Goal: Contribute content: Add original content to the website for others to see

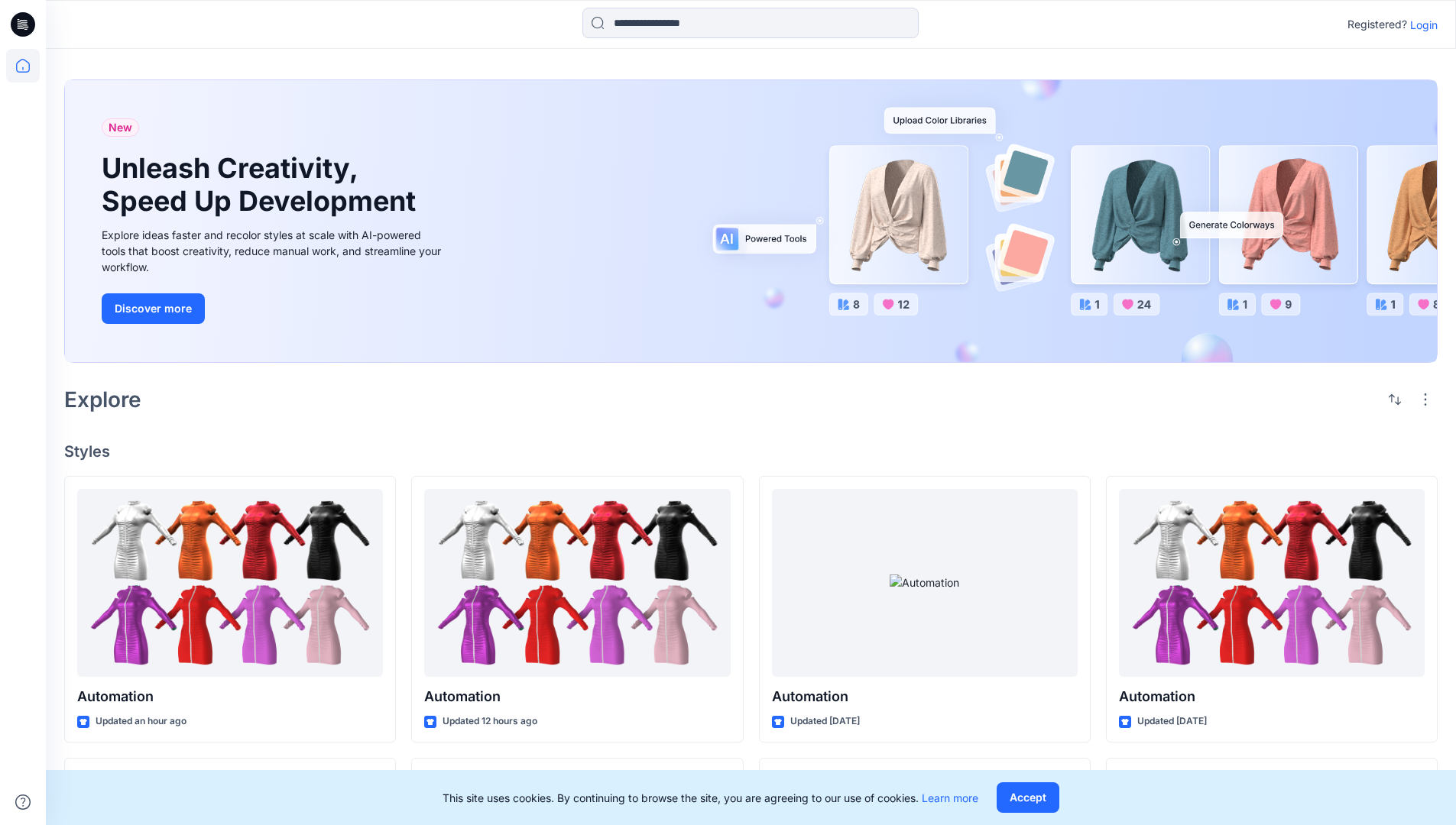
click at [1420, 25] on p "Login" at bounding box center [1424, 25] width 28 height 16
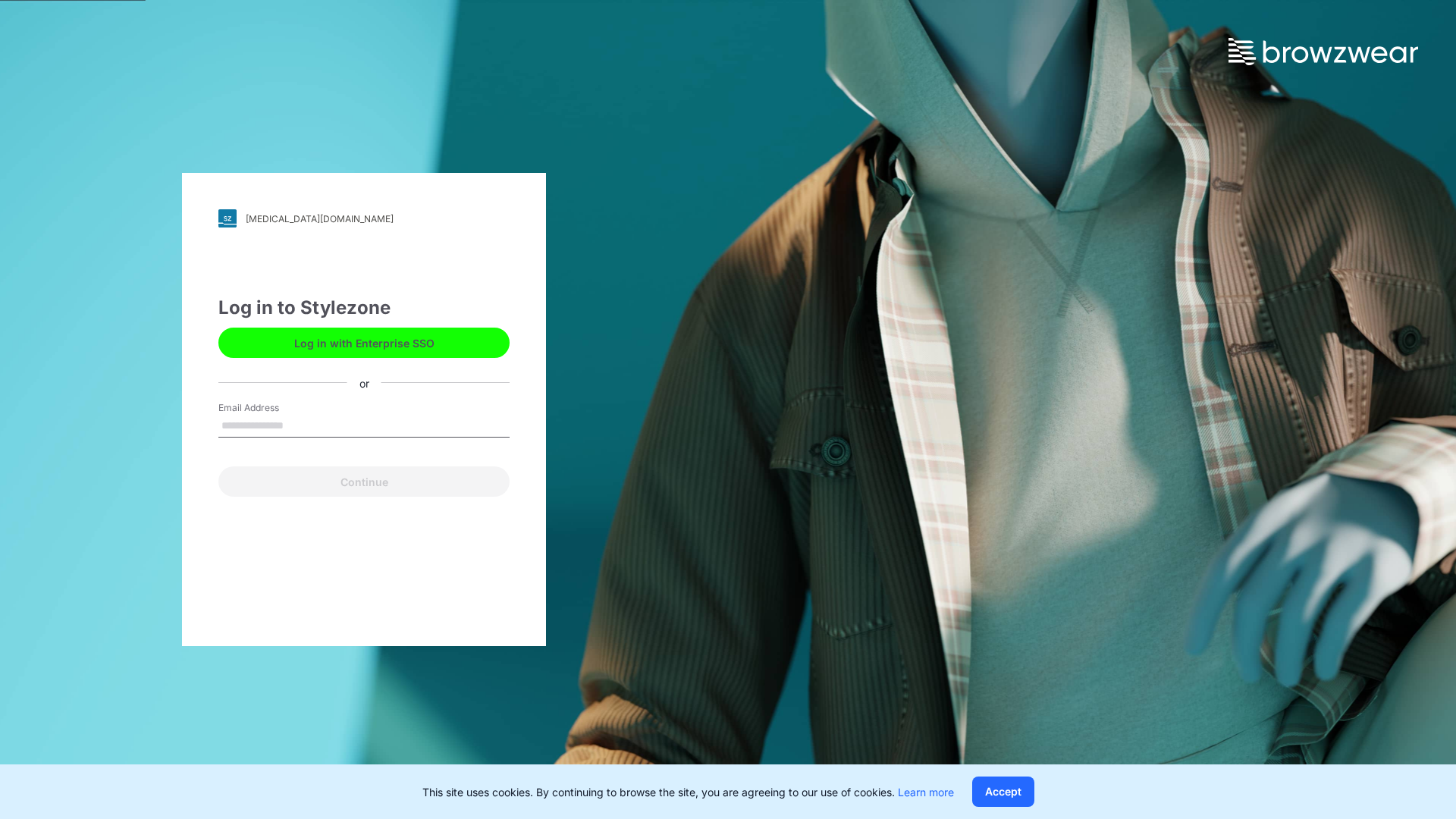
click at [300, 425] on input "Email Address" at bounding box center [364, 426] width 291 height 23
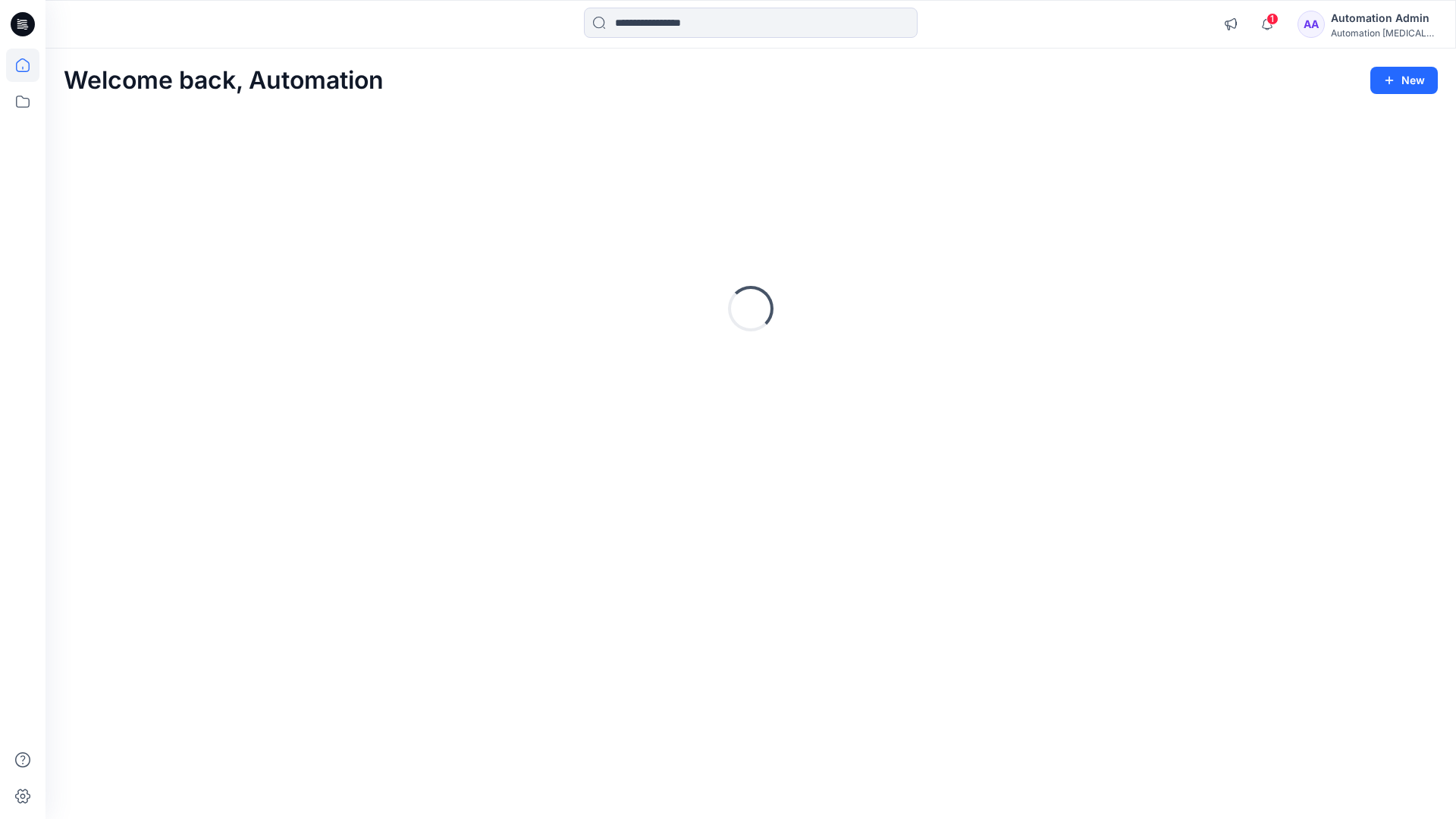
click at [28, 65] on icon at bounding box center [23, 65] width 14 height 14
click at [1391, 72] on button "New" at bounding box center [1403, 80] width 67 height 28
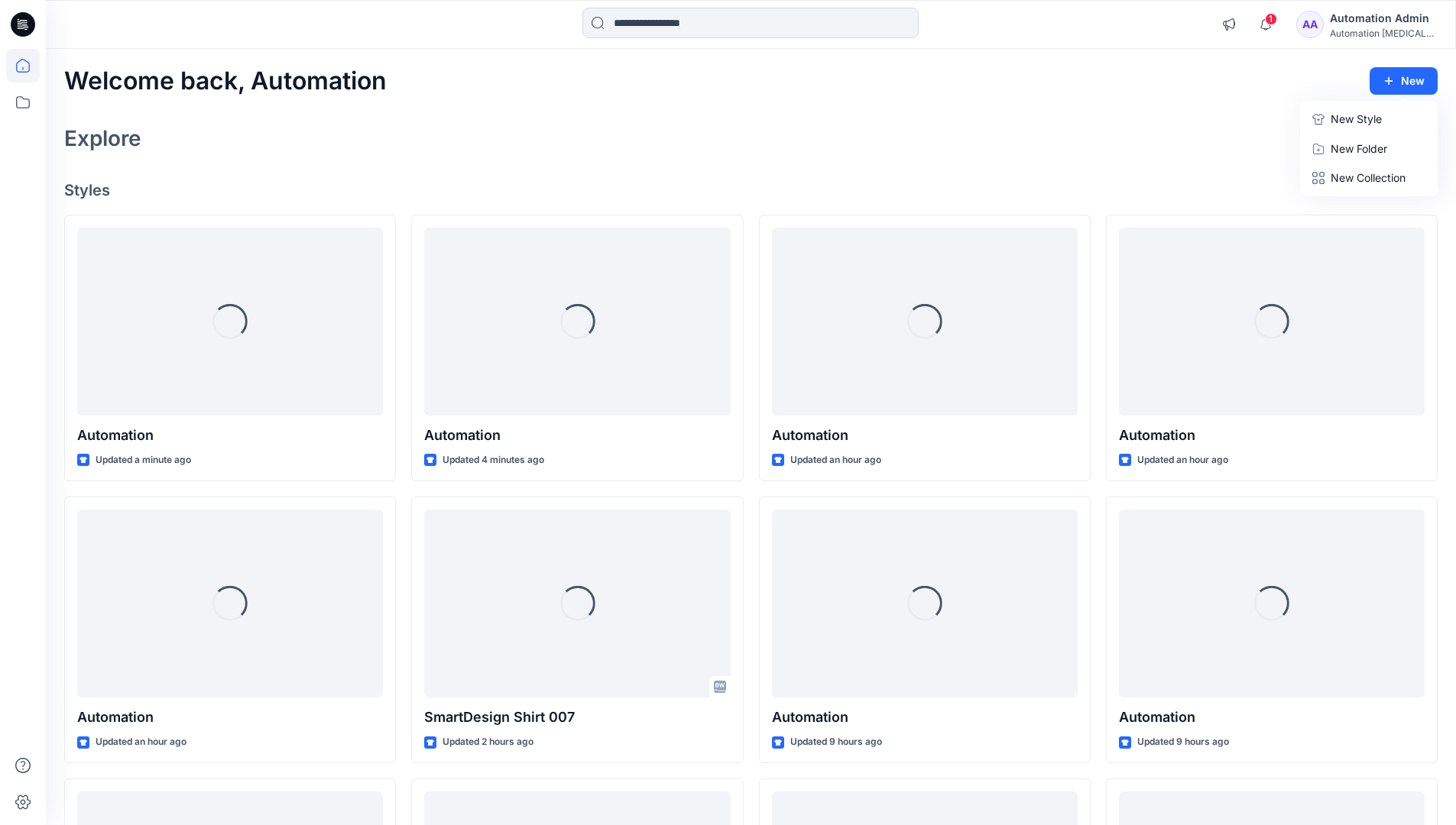
click at [1354, 119] on p "New Style" at bounding box center [1356, 119] width 52 height 18
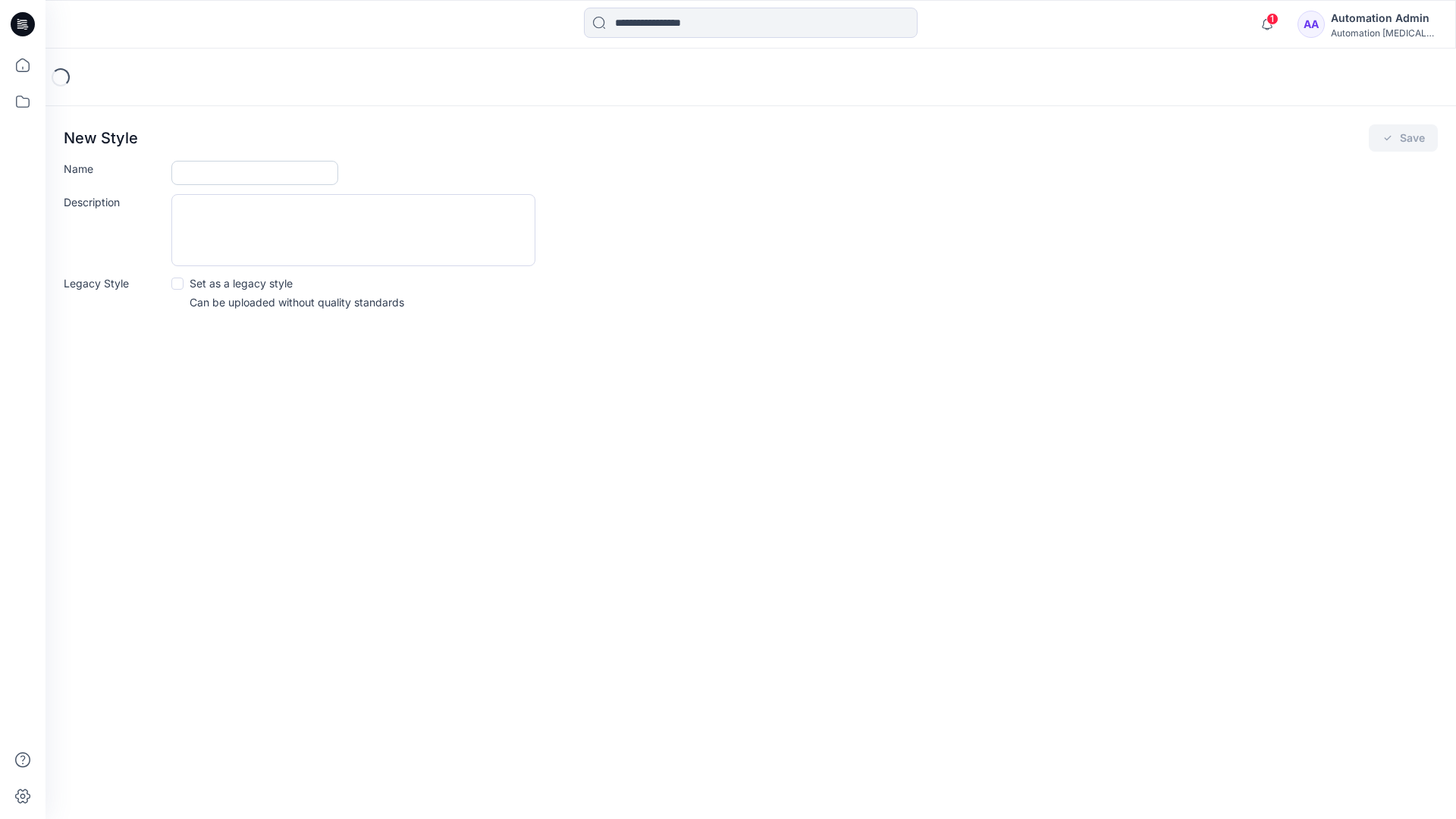
click at [212, 176] on input "Name" at bounding box center [254, 173] width 167 height 24
type input "**********"
click at [1396, 141] on button "Save" at bounding box center [1402, 138] width 69 height 28
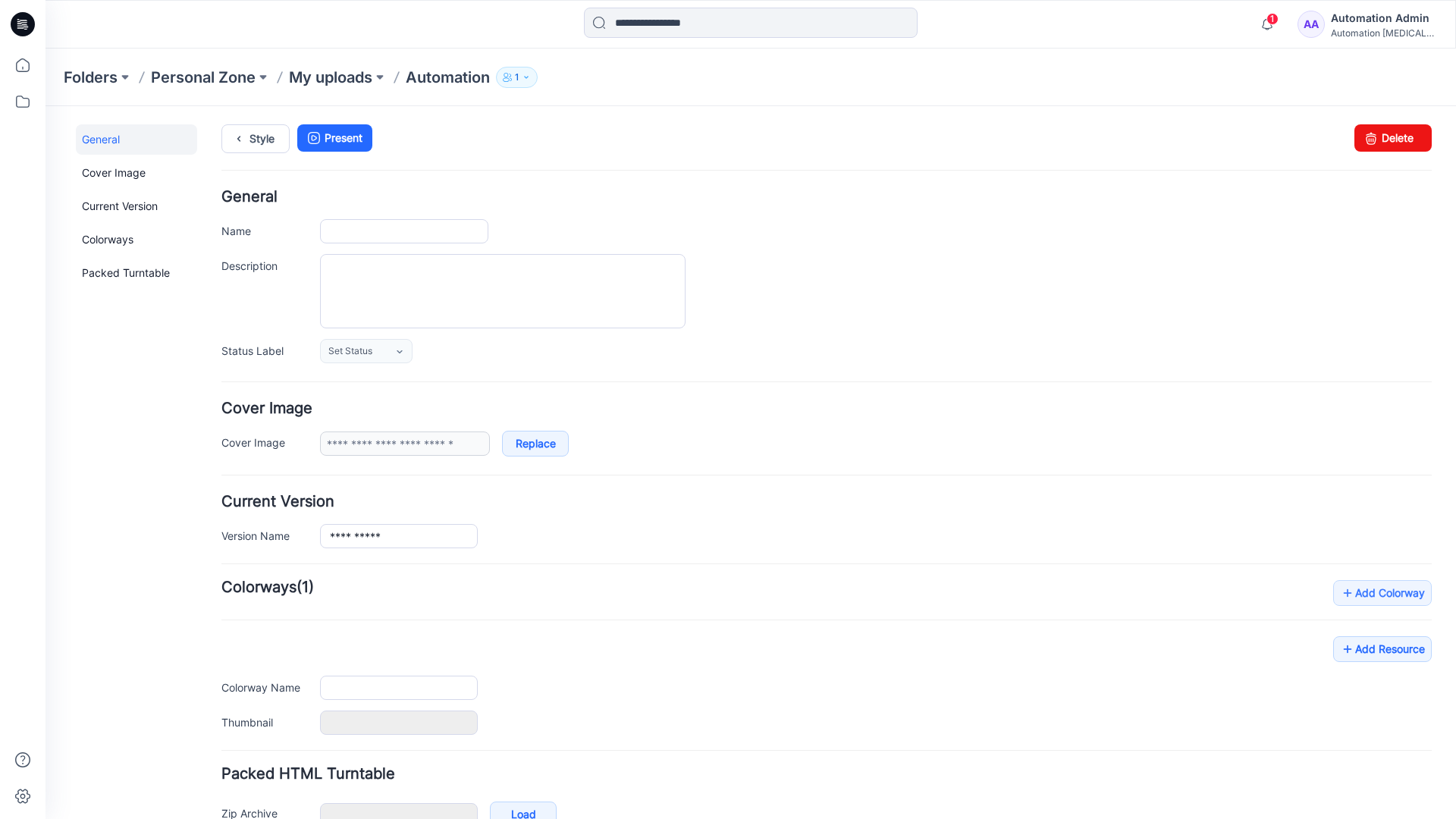
type input "**********"
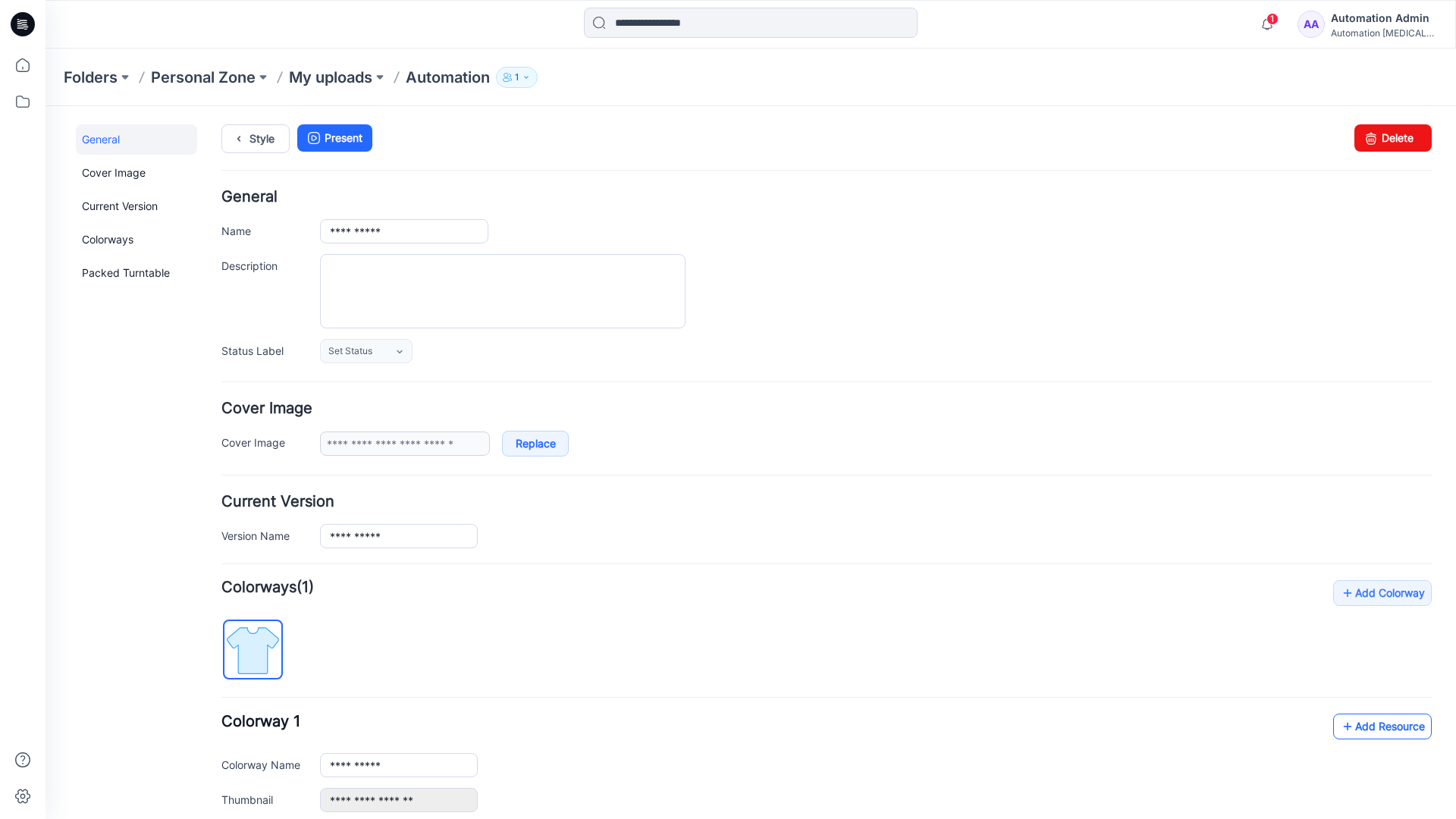
click at [1370, 725] on link "Add Resource" at bounding box center [1382, 726] width 98 height 26
click at [257, 136] on link "Style" at bounding box center [256, 138] width 68 height 28
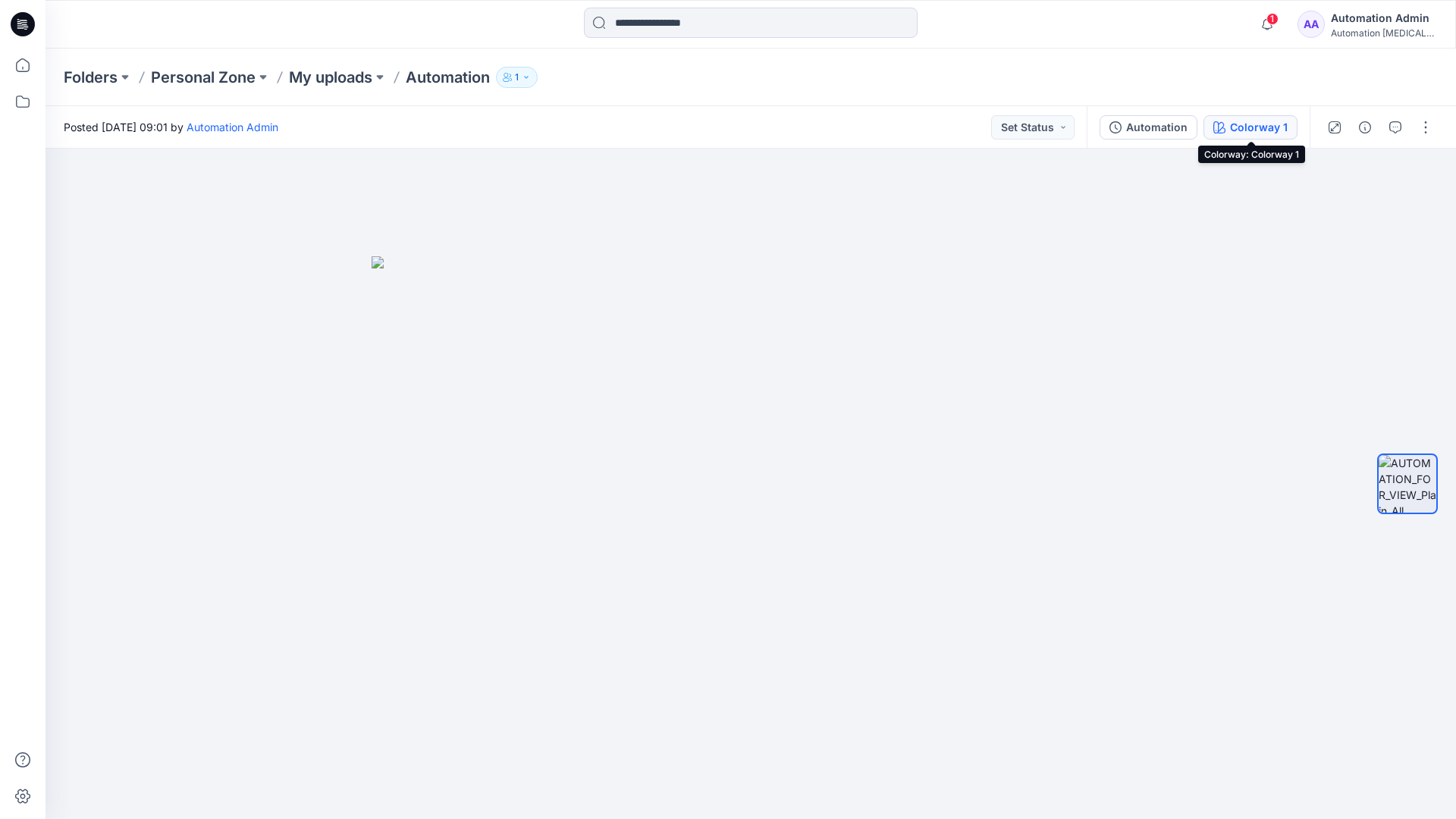
click at [1228, 130] on button "Colorway 1" at bounding box center [1250, 128] width 94 height 24
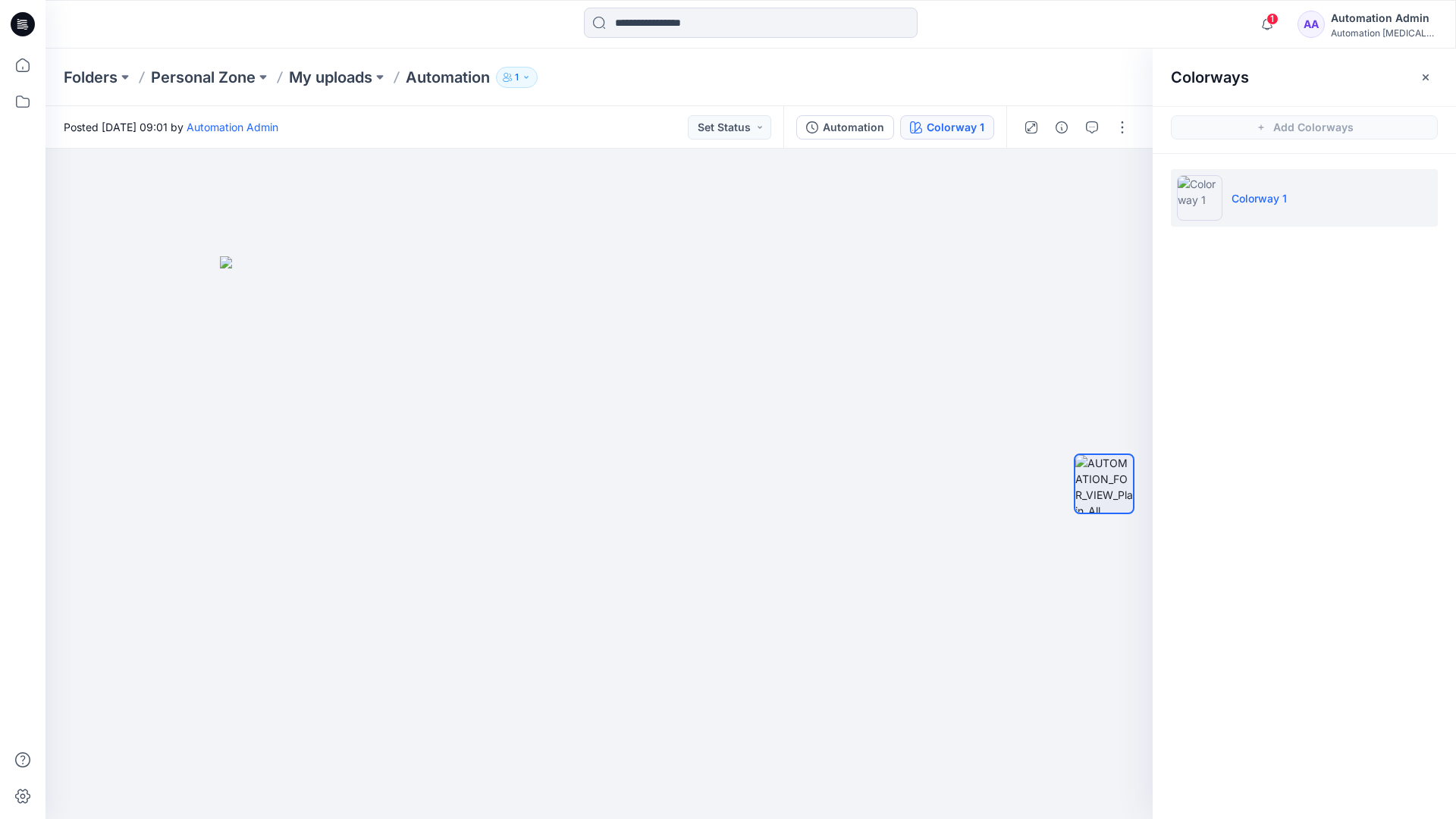
click at [1306, 201] on li "Colorway 1" at bounding box center [1304, 197] width 266 height 58
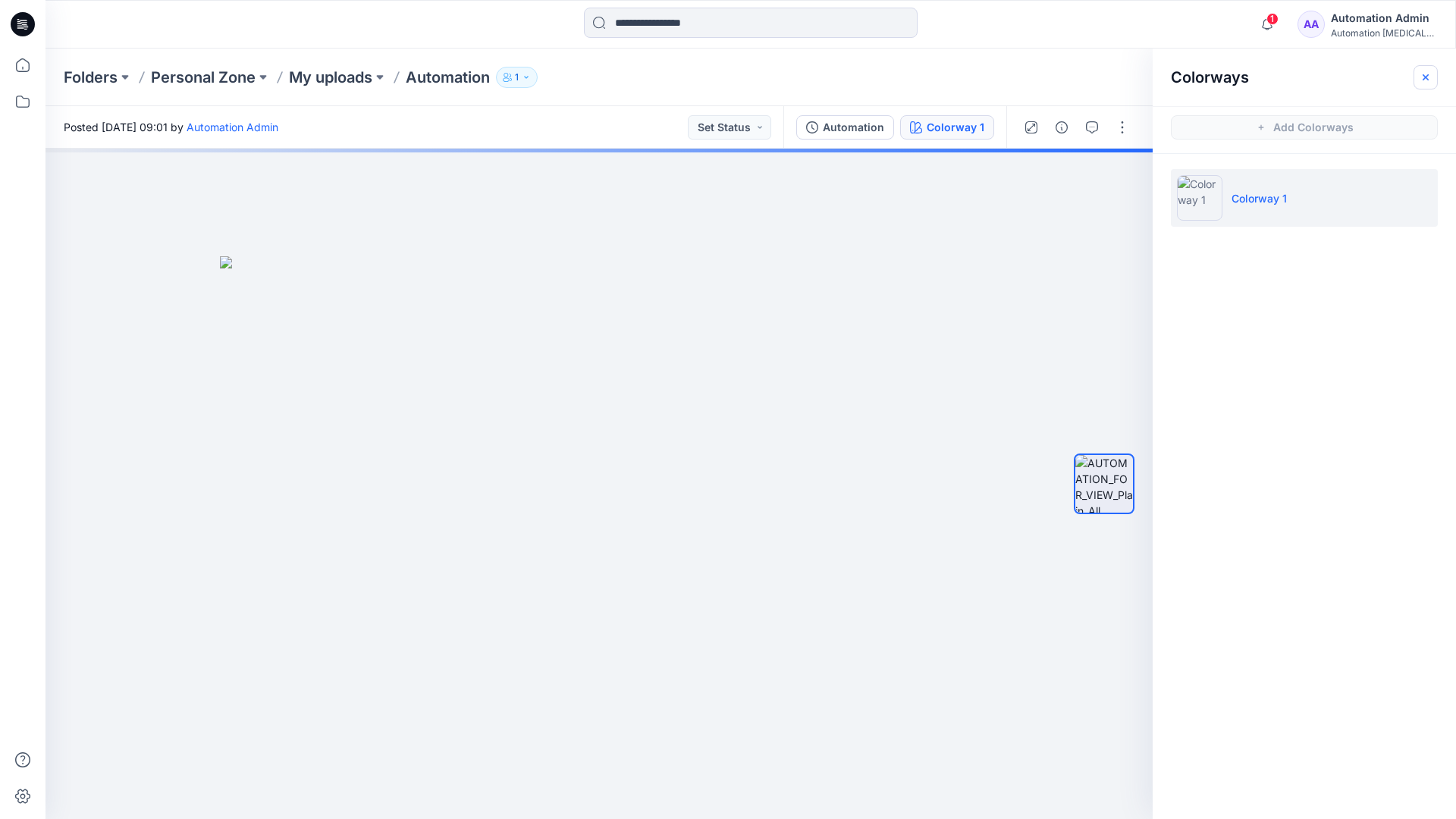
click at [1433, 74] on button "button" at bounding box center [1426, 77] width 24 height 24
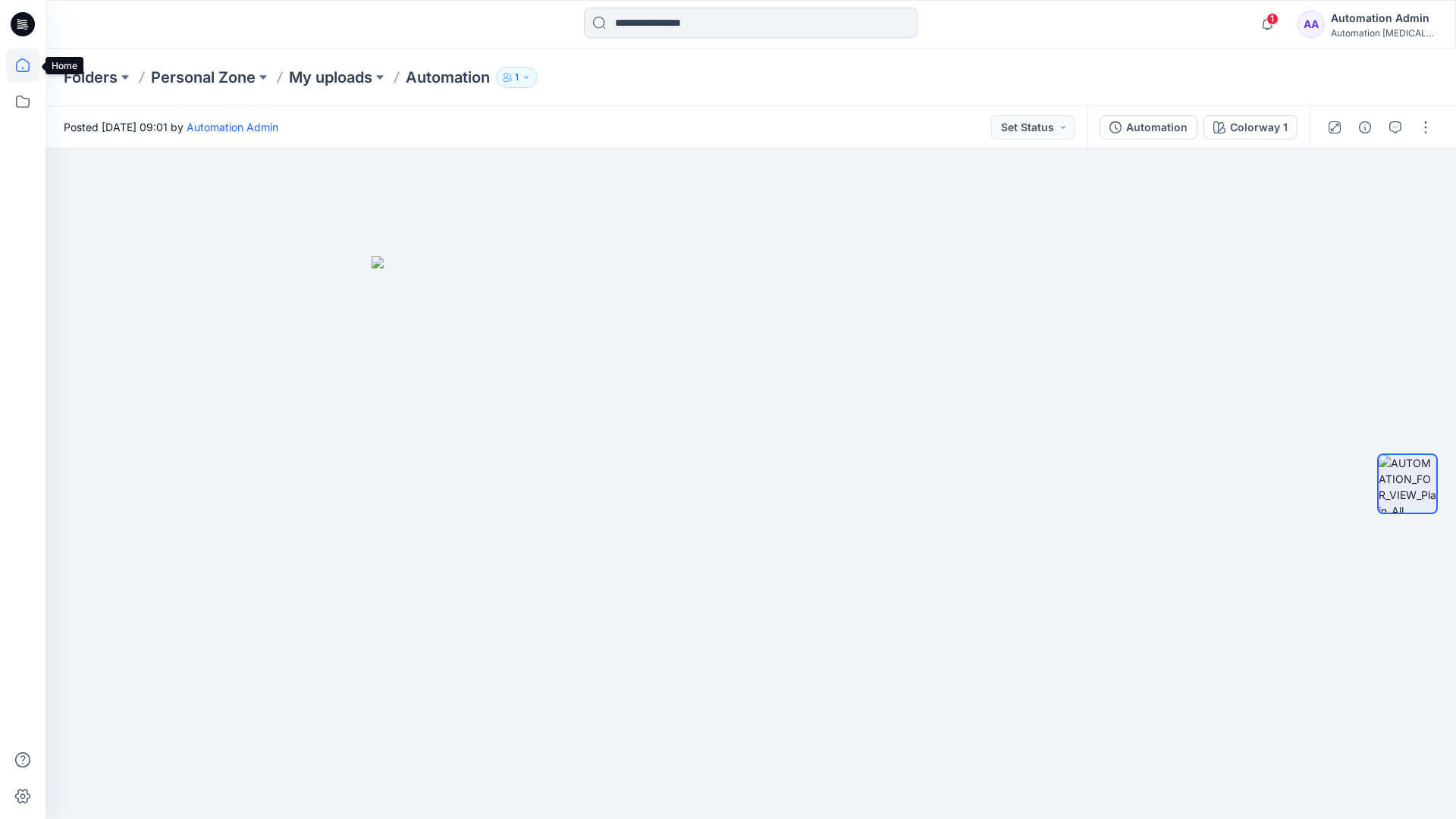
click at [26, 65] on icon at bounding box center [22, 65] width 33 height 33
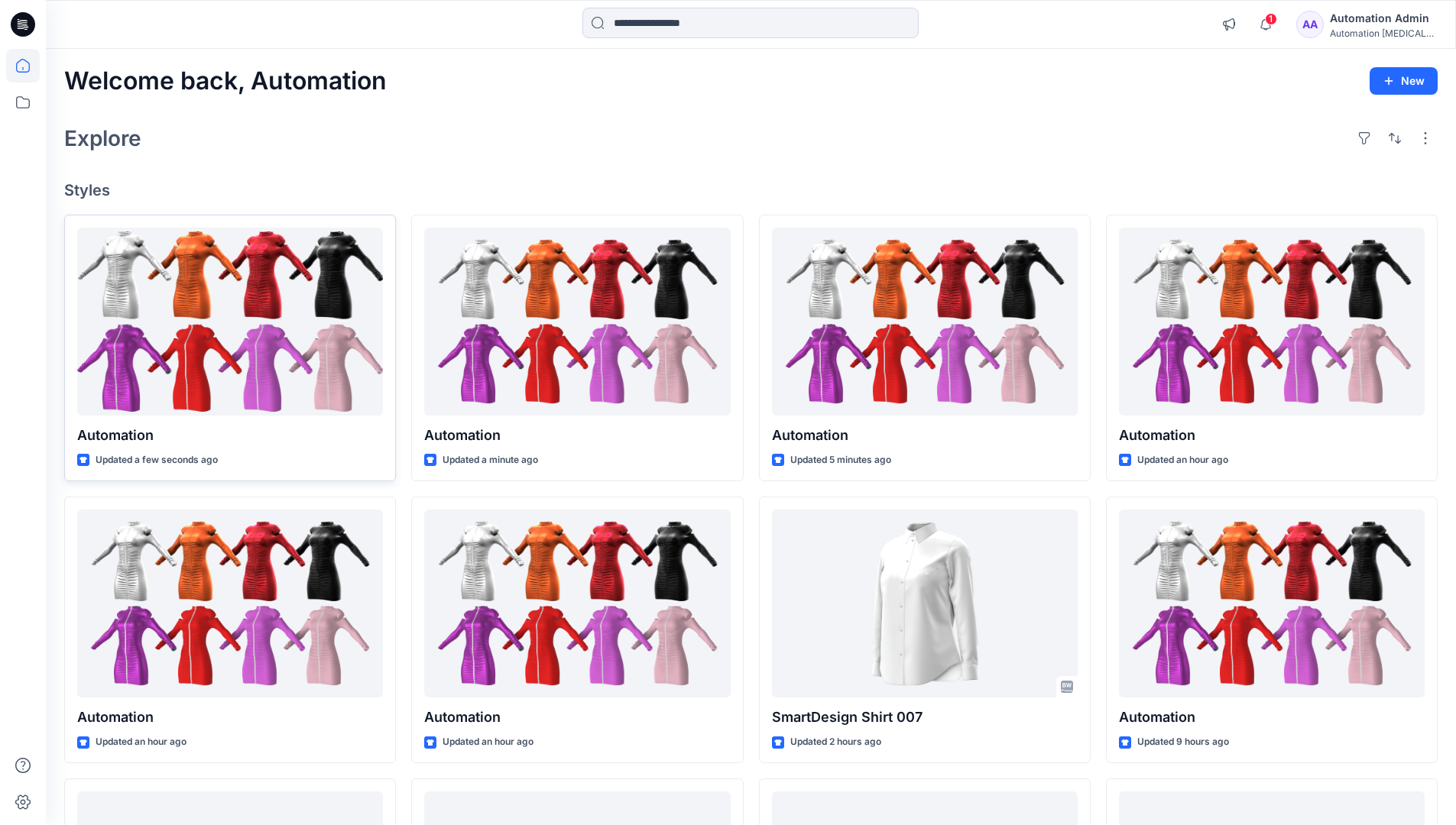
click at [275, 323] on div at bounding box center [229, 322] width 305 height 189
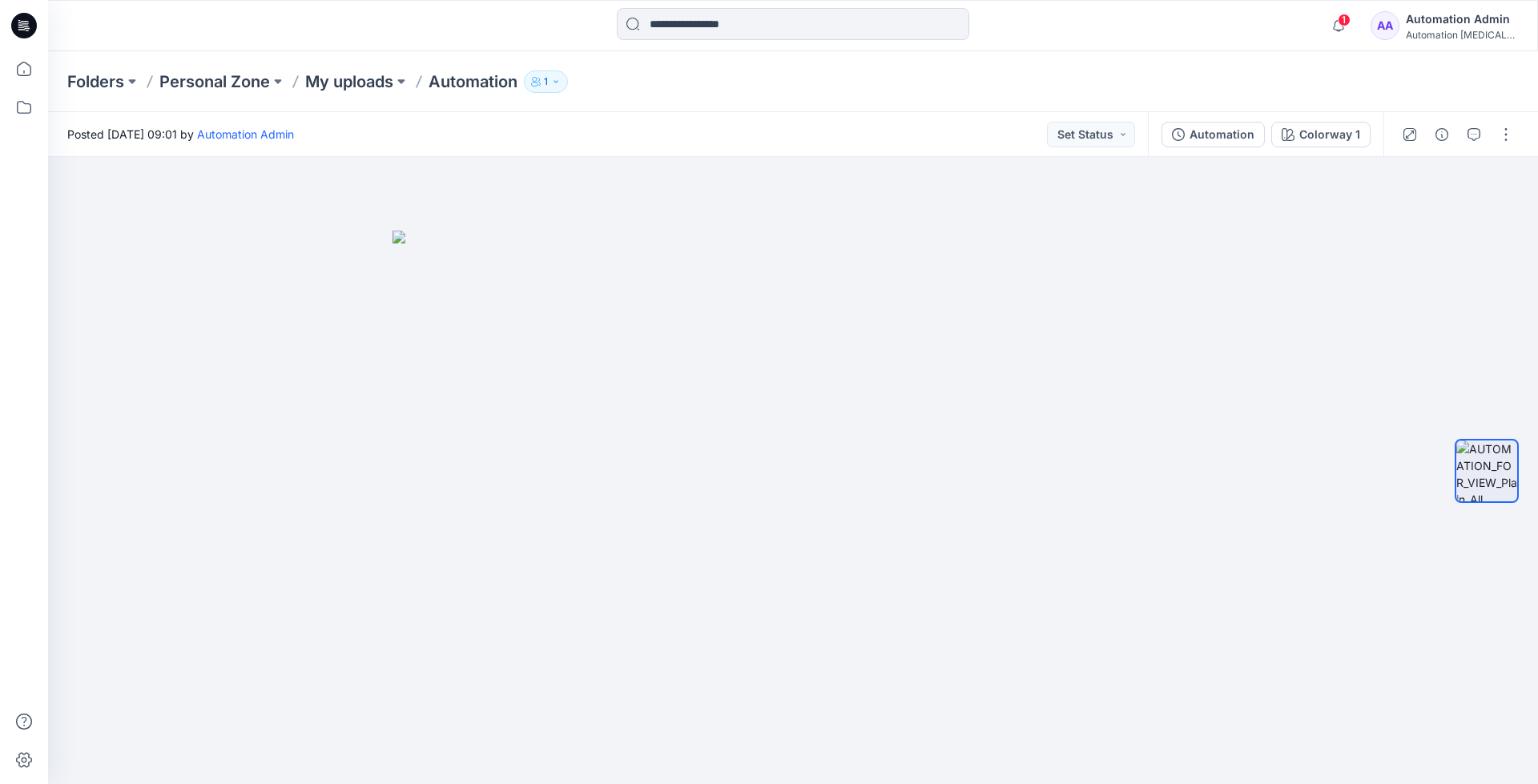
click at [1257, 64] on div "Folders Personal Zone My uploads Automation 1" at bounding box center [793, 81] width 1490 height 61
click at [1460, 20] on div "Automation Admin" at bounding box center [1462, 19] width 112 height 19
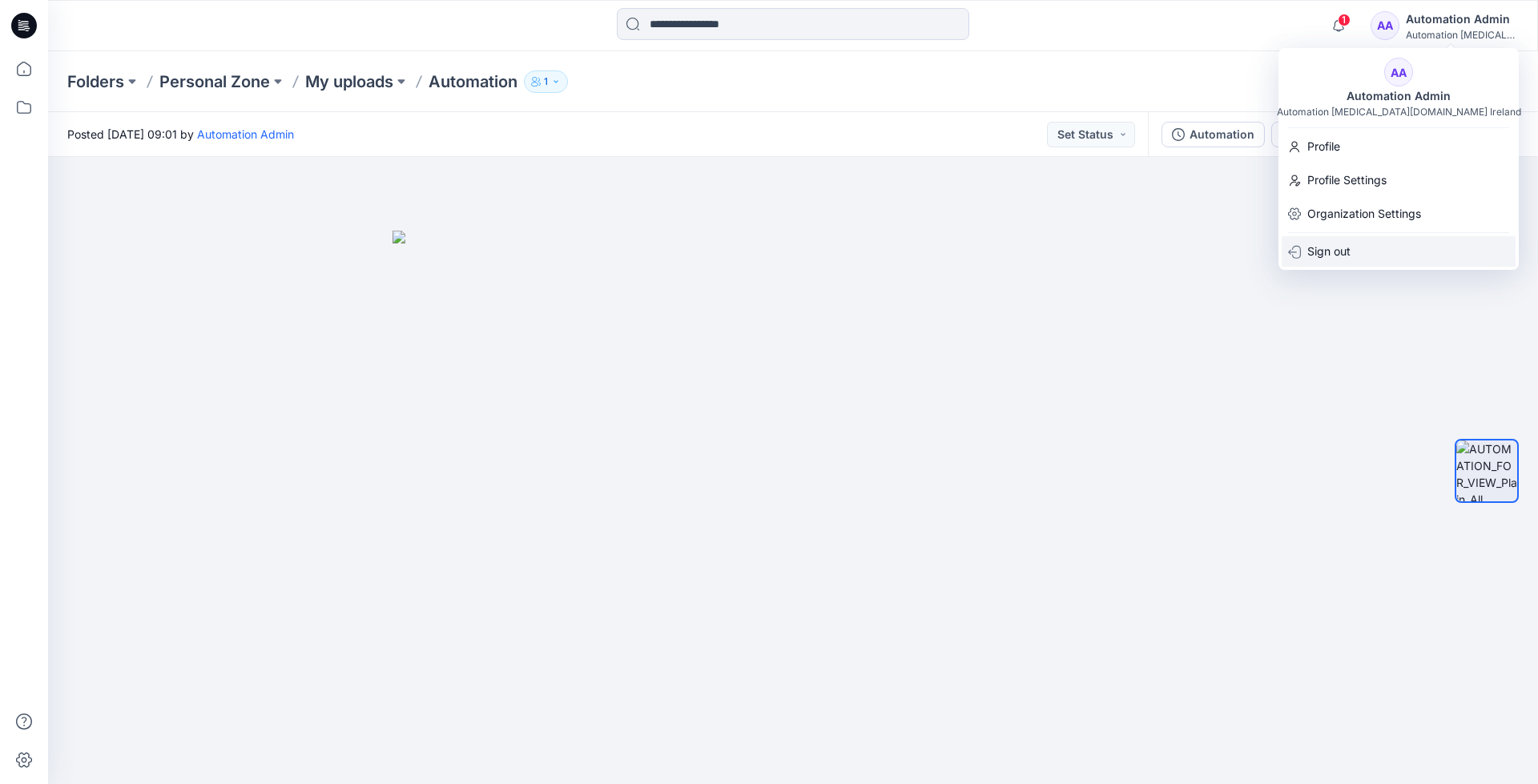
click at [1361, 248] on div "Sign out" at bounding box center [1398, 250] width 234 height 30
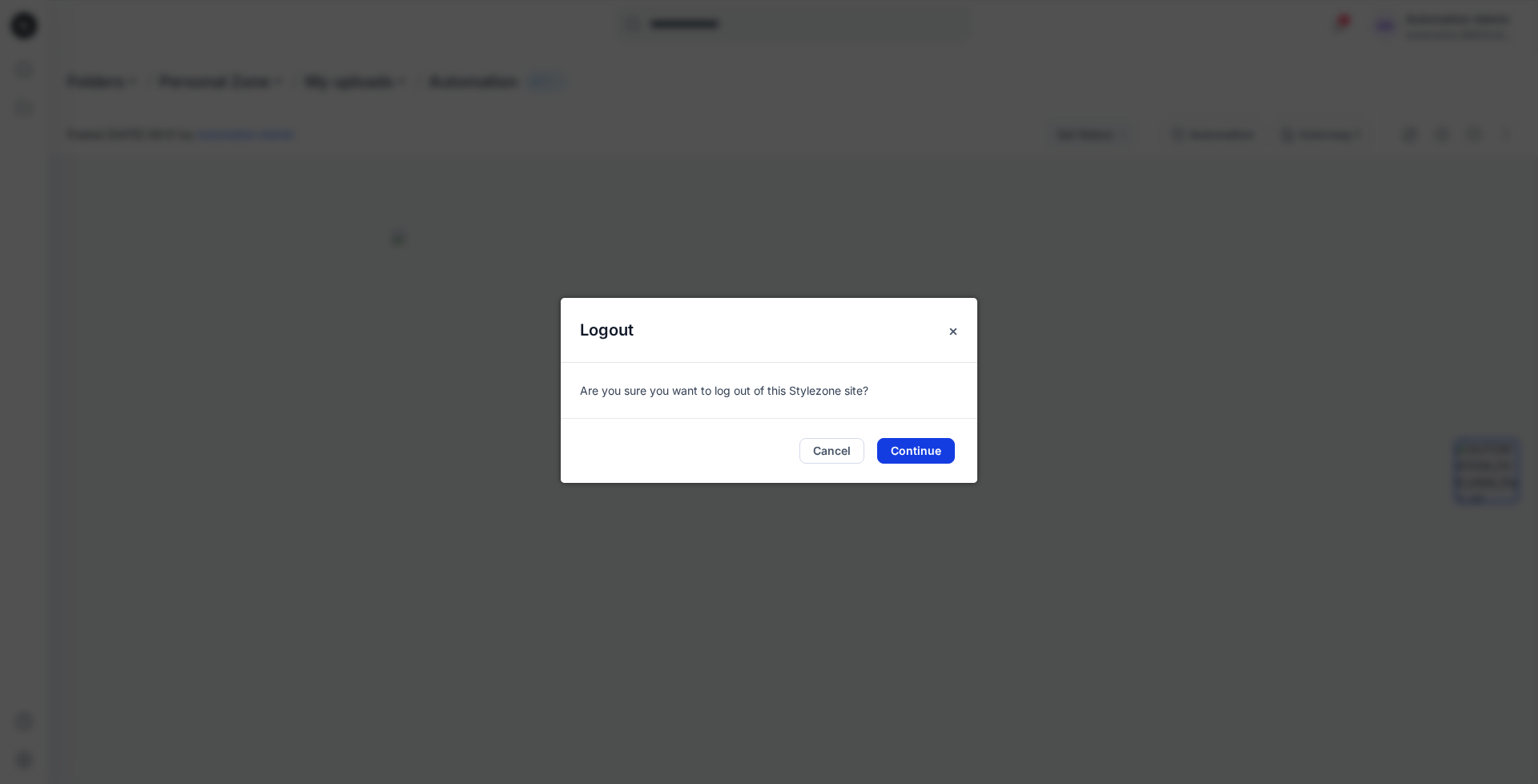
click at [921, 447] on button "Continue" at bounding box center [916, 450] width 78 height 26
